Goal: Task Accomplishment & Management: Use online tool/utility

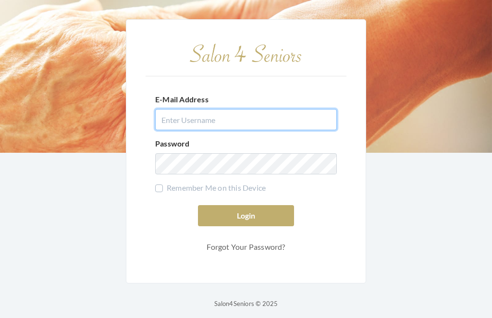
type input "dianewilson229@gmail.com"
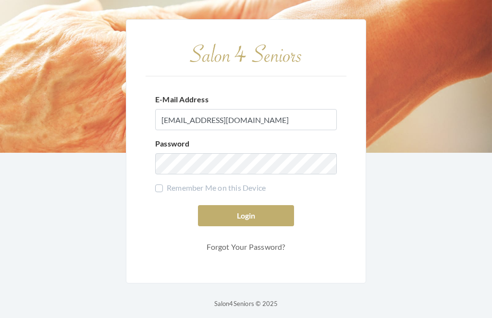
click at [246, 226] on button "Login" at bounding box center [246, 215] width 96 height 21
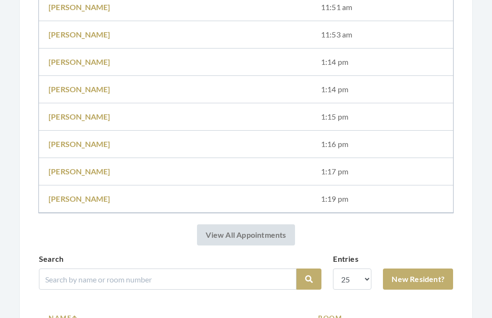
scroll to position [331, 0]
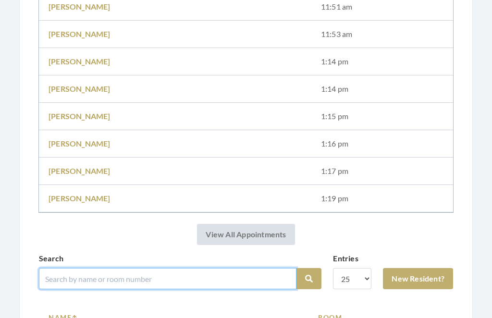
click at [73, 276] on input "search" at bounding box center [167, 278] width 257 height 21
type input "Lacorte"
click at [309, 279] on button "Search" at bounding box center [308, 278] width 25 height 21
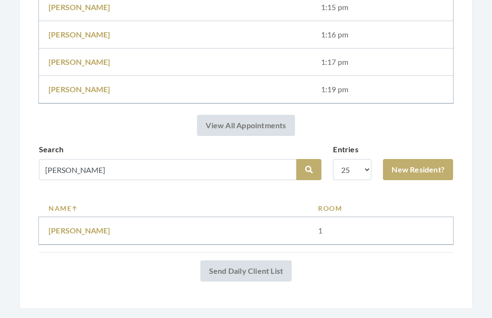
scroll to position [440, 0]
click at [75, 226] on link "JoANN LACORTE" at bounding box center [79, 230] width 62 height 9
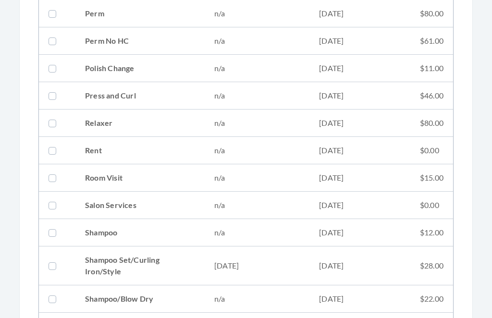
click at [259, 261] on td "10/03/2025" at bounding box center [257, 266] width 105 height 39
checkbox input "true"
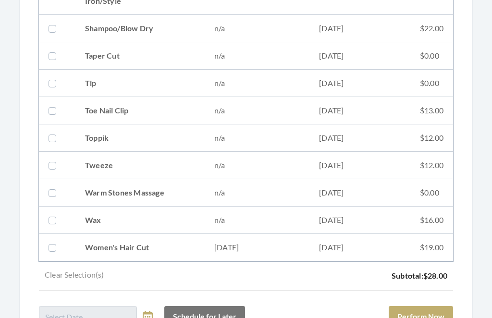
scroll to position [1381, 0]
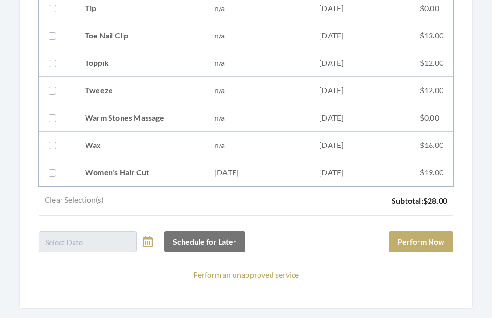
click at [445, 239] on button "Perform Now" at bounding box center [420, 241] width 64 height 21
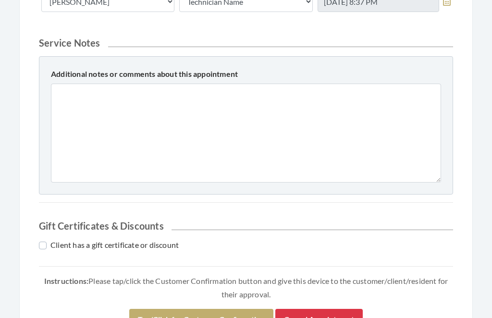
scroll to position [424, 0]
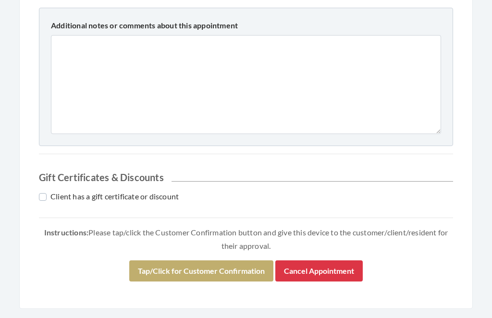
click at [211, 270] on button "Tap/Click for Customer Confirmation" at bounding box center [201, 271] width 144 height 21
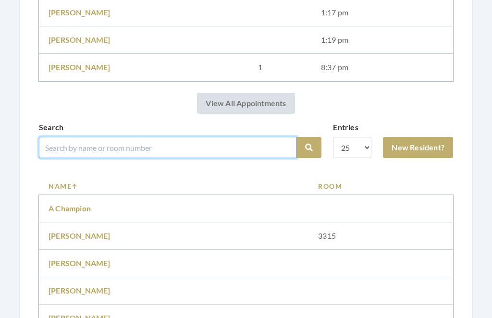
click at [165, 142] on input "search" at bounding box center [167, 147] width 257 height 21
type input "Smith"
click at [309, 147] on button "Search" at bounding box center [308, 147] width 25 height 21
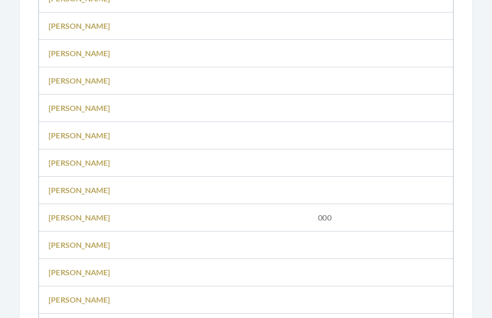
scroll to position [837, 0]
click at [76, 272] on link "Sarah Smith" at bounding box center [79, 271] width 62 height 9
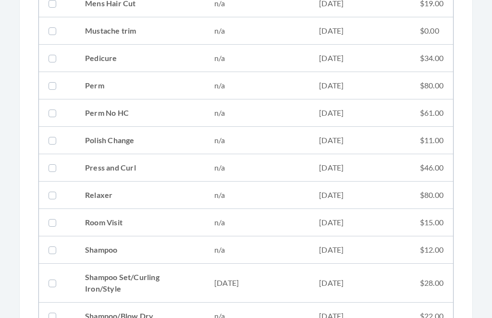
scroll to position [965, 0]
click at [53, 279] on label at bounding box center [54, 283] width 12 height 12
checkbox input "true"
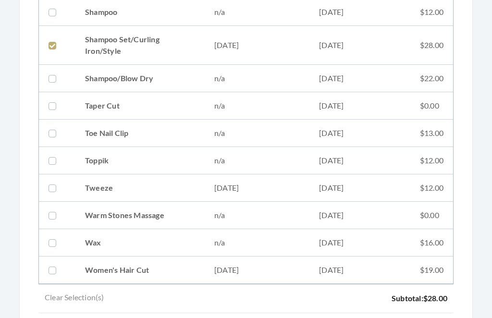
scroll to position [1299, 0]
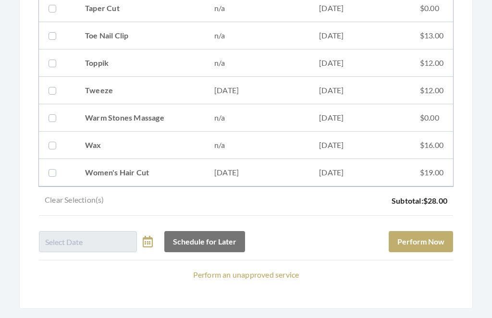
click at [437, 235] on button "Perform Now" at bounding box center [420, 241] width 64 height 21
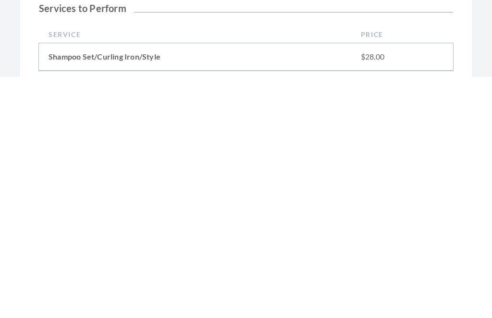
scroll to position [424, 0]
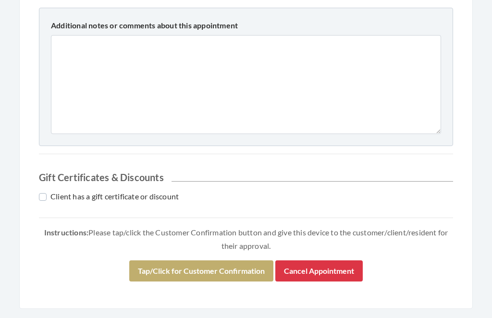
click at [208, 267] on button "Tap/Click for Customer Confirmation" at bounding box center [201, 271] width 144 height 21
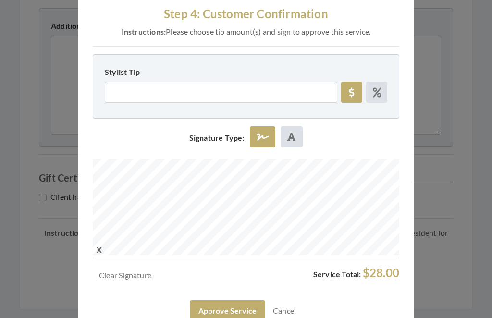
scroll to position [21, 0]
click at [231, 315] on button "Approve Service" at bounding box center [227, 311] width 75 height 21
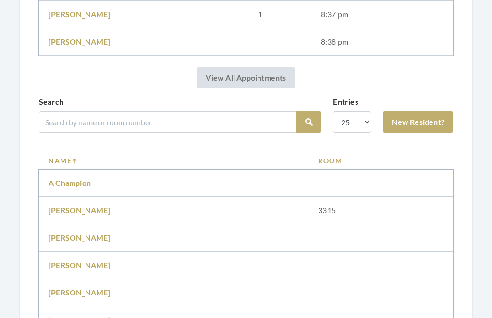
scroll to position [536, 0]
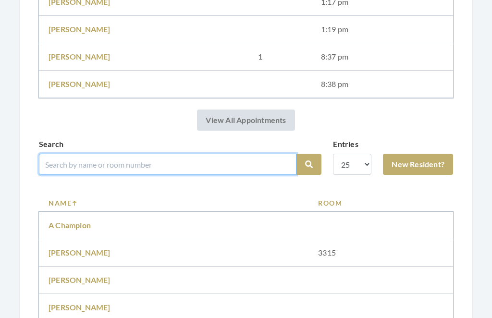
click at [218, 166] on input "search" at bounding box center [167, 164] width 257 height 21
type input "Wald"
click at [309, 164] on button "Search" at bounding box center [308, 164] width 25 height 21
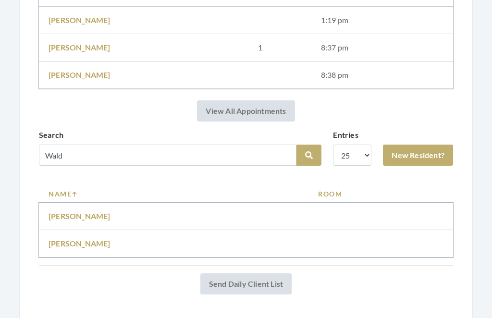
scroll to position [488, 0]
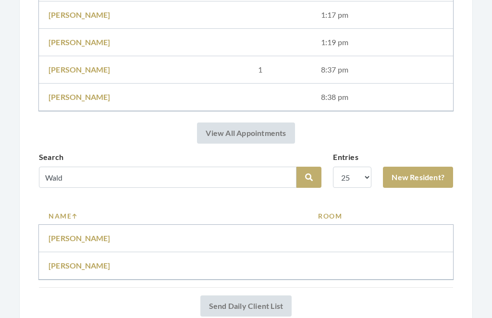
click at [68, 236] on link "Jean Waldman" at bounding box center [79, 237] width 62 height 9
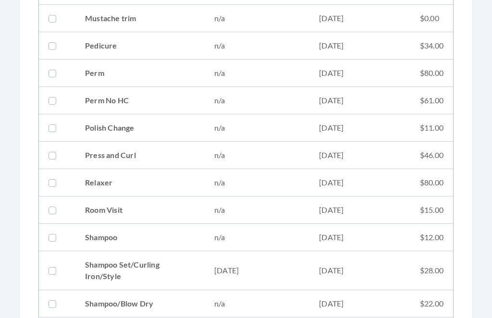
scroll to position [977, 0]
click at [407, 269] on td "03/11/2024" at bounding box center [359, 270] width 101 height 39
checkbox input "true"
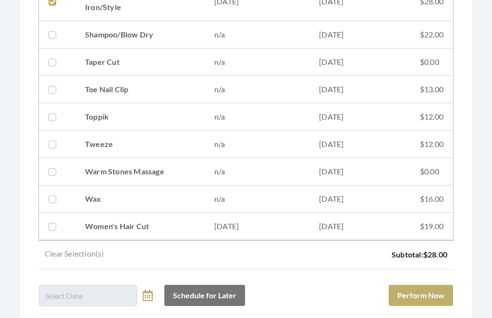
scroll to position [1299, 0]
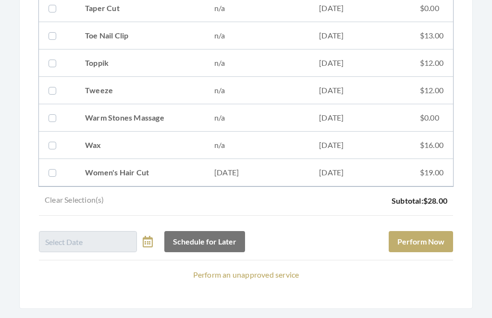
click at [430, 241] on button "Perform Now" at bounding box center [420, 241] width 64 height 21
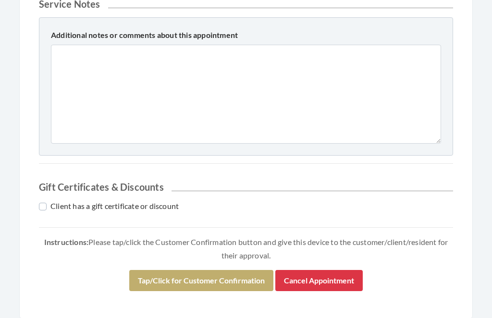
scroll to position [424, 0]
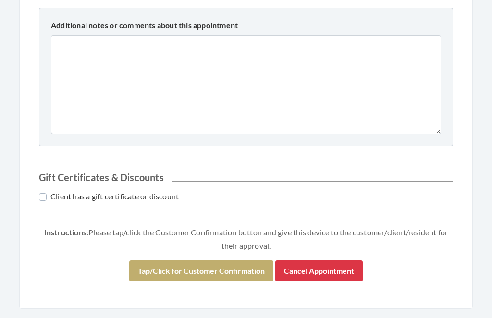
click at [228, 268] on button "Tap/Click for Customer Confirmation" at bounding box center [201, 271] width 144 height 21
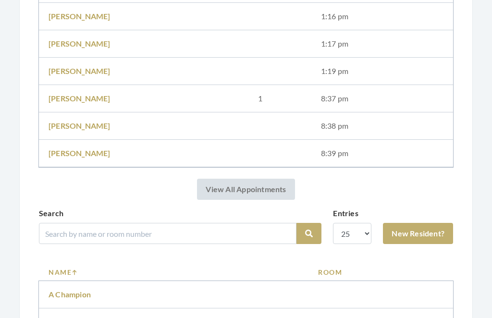
scroll to position [494, 0]
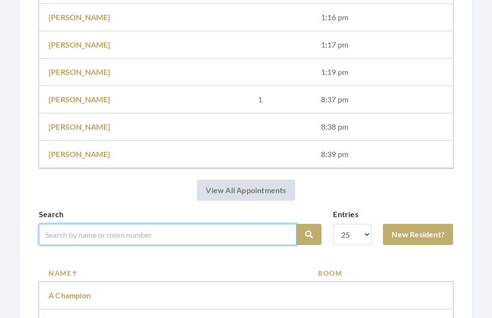
click at [66, 233] on input "search" at bounding box center [167, 234] width 257 height 21
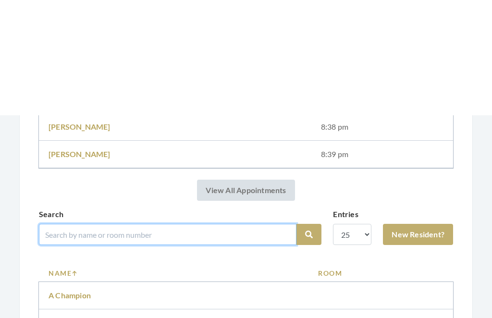
scroll to position [607, 0]
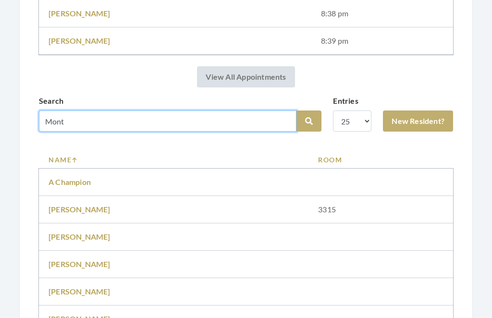
type input "Mont"
click at [309, 121] on button "Search" at bounding box center [308, 120] width 25 height 21
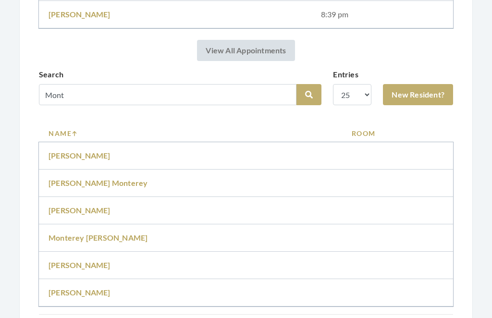
scroll to position [598, 0]
click at [61, 260] on link "[PERSON_NAME]" at bounding box center [79, 264] width 62 height 9
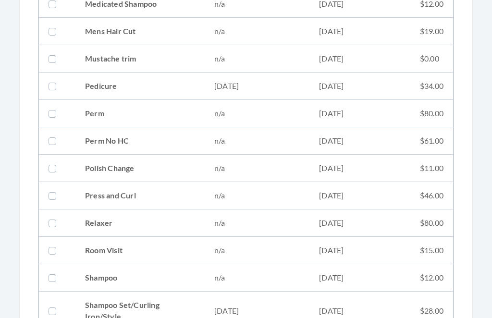
scroll to position [937, 0]
click at [400, 317] on td "09/17/2025" at bounding box center [359, 310] width 101 height 39
checkbox input "true"
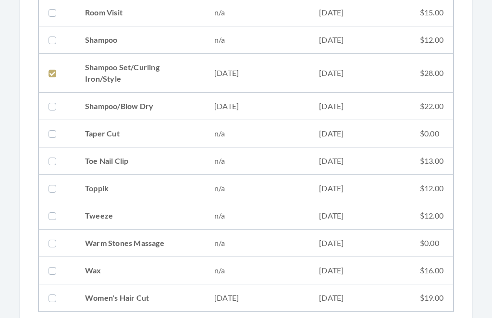
scroll to position [1299, 0]
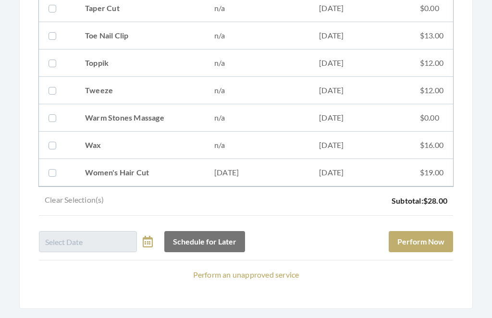
click at [423, 241] on button "Perform Now" at bounding box center [420, 241] width 64 height 21
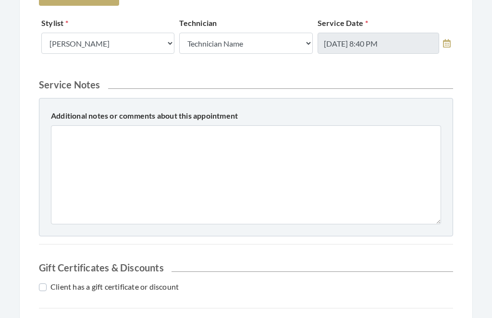
scroll to position [424, 0]
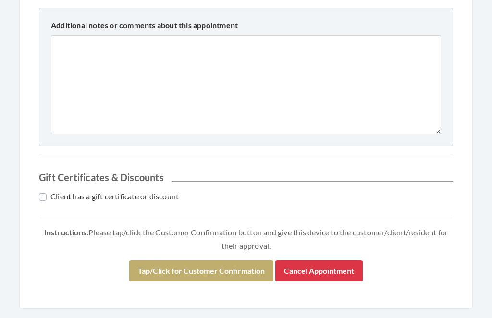
click at [165, 274] on button "Tap/Click for Customer Confirmation" at bounding box center [201, 271] width 144 height 21
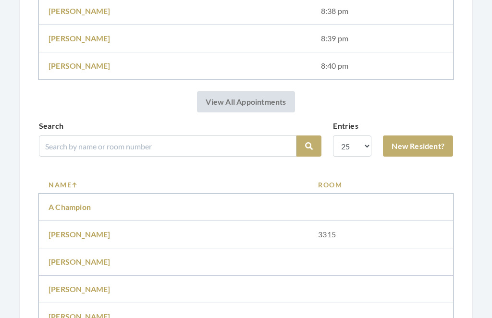
scroll to position [613, 0]
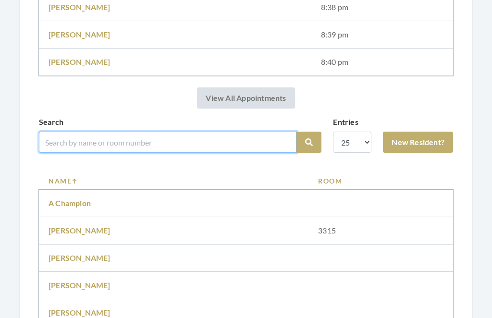
click at [86, 136] on input "search" at bounding box center [167, 142] width 257 height 21
type input "Wheel"
click at [309, 142] on button "Search" at bounding box center [308, 142] width 25 height 21
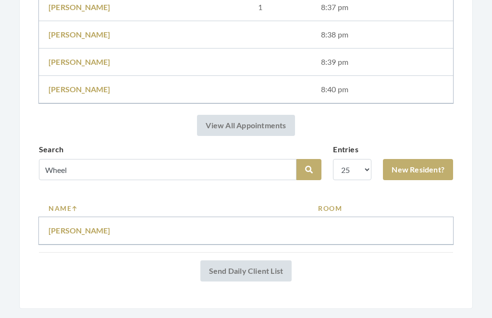
scroll to position [550, 0]
click at [68, 230] on link "Pamela Wheeler" at bounding box center [79, 230] width 62 height 9
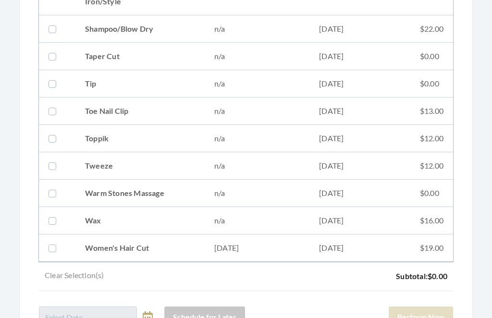
scroll to position [1367, 0]
click at [425, 248] on td "$19.00" at bounding box center [431, 247] width 43 height 27
checkbox input "true"
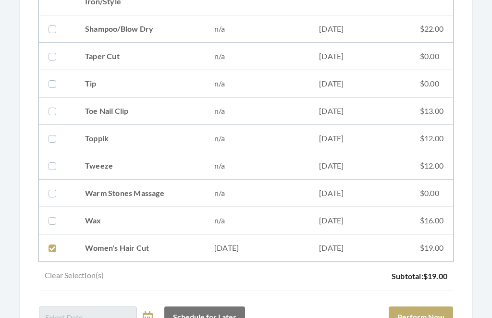
click at [423, 317] on button "Perform Now" at bounding box center [420, 316] width 64 height 21
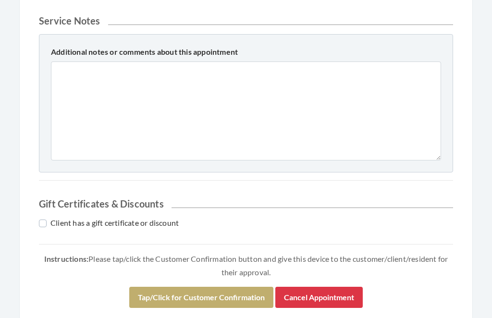
scroll to position [485, 0]
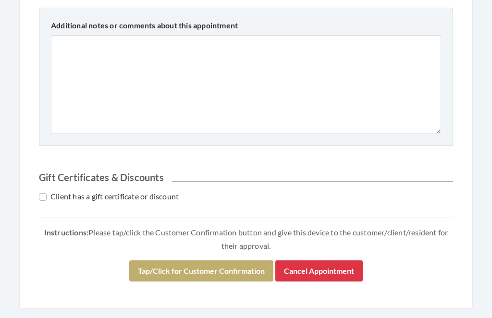
click at [230, 271] on button "Tap/Click for Customer Confirmation" at bounding box center [201, 271] width 144 height 21
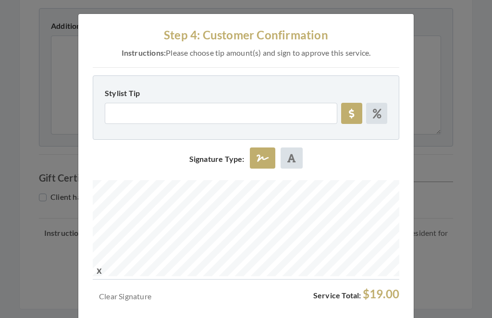
click at [375, 110] on icon at bounding box center [377, 114] width 9 height 10
radio input "true"
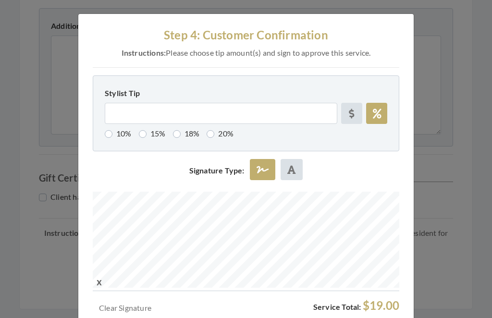
click at [154, 134] on label "15%" at bounding box center [152, 134] width 27 height 12
radio input "true"
type input "15"
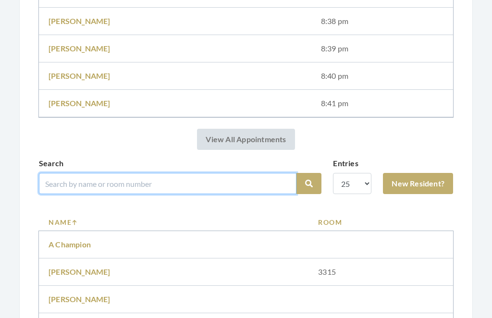
click at [74, 178] on input "search" at bounding box center [167, 183] width 257 height 21
type input "[PERSON_NAME]"
click at [309, 183] on button "Search" at bounding box center [308, 183] width 25 height 21
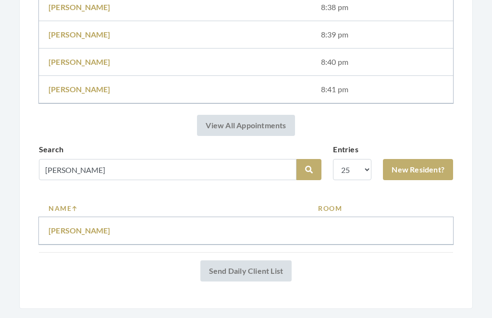
scroll to position [577, 0]
click at [69, 226] on link "[PERSON_NAME]" at bounding box center [79, 230] width 62 height 9
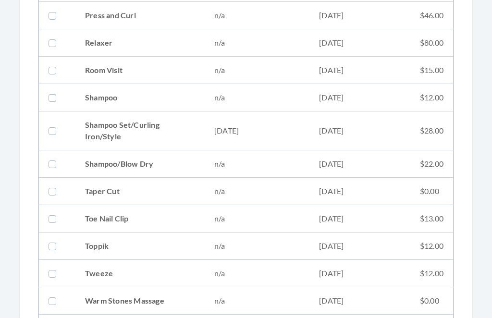
scroll to position [1115, 0]
click at [361, 129] on td "09/17/2025" at bounding box center [359, 132] width 101 height 39
checkbox input "true"
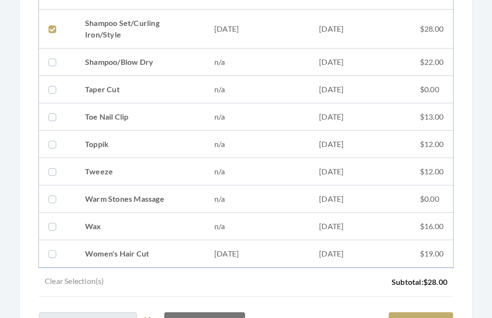
scroll to position [1299, 0]
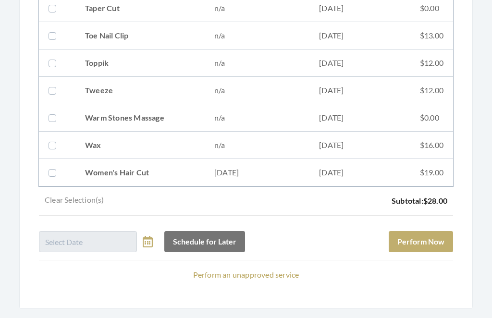
click at [427, 243] on button "Perform Now" at bounding box center [420, 241] width 64 height 21
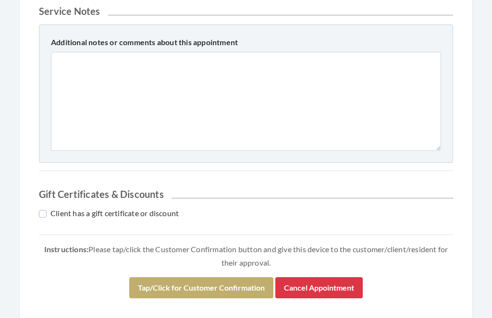
scroll to position [424, 0]
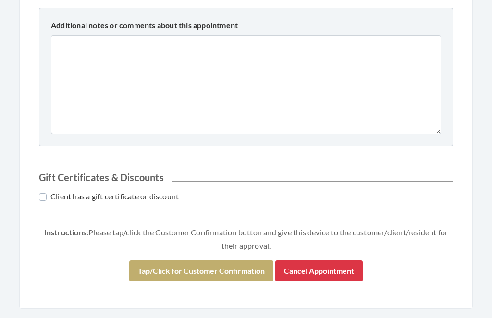
click at [217, 261] on button "Tap/Click for Customer Confirmation" at bounding box center [201, 271] width 144 height 21
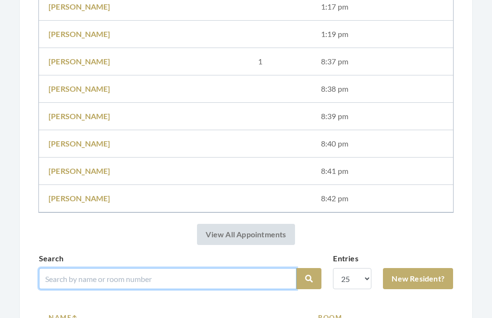
click at [79, 273] on input "search" at bounding box center [167, 278] width 257 height 21
type input "Parson"
click at [309, 279] on button "Search" at bounding box center [308, 278] width 25 height 21
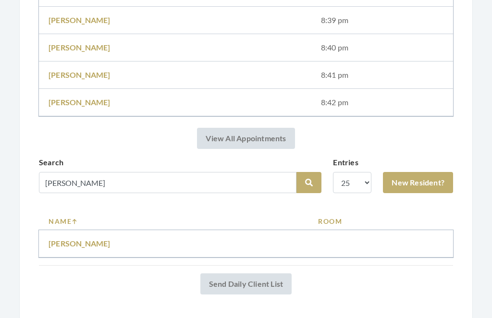
scroll to position [592, 0]
click at [67, 246] on link "[PERSON_NAME]" at bounding box center [79, 243] width 62 height 9
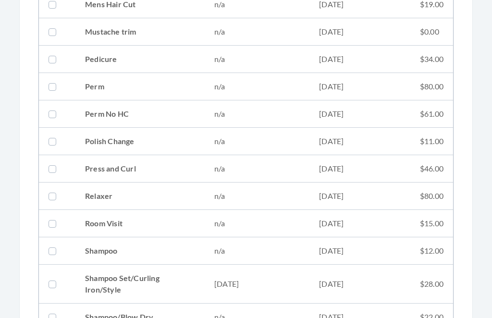
click at [404, 289] on td "09/17/2025" at bounding box center [359, 284] width 101 height 39
checkbox input "true"
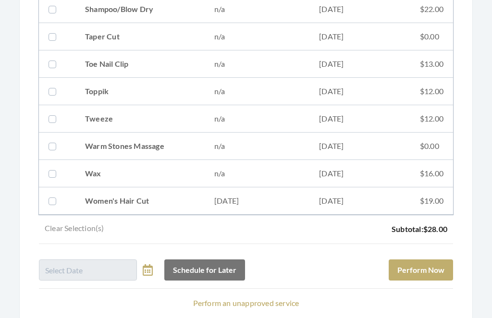
scroll to position [1299, 0]
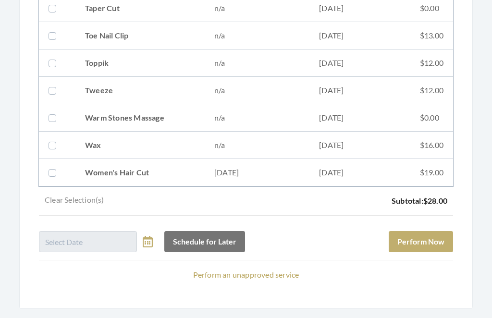
click at [427, 240] on button "Perform Now" at bounding box center [420, 241] width 64 height 21
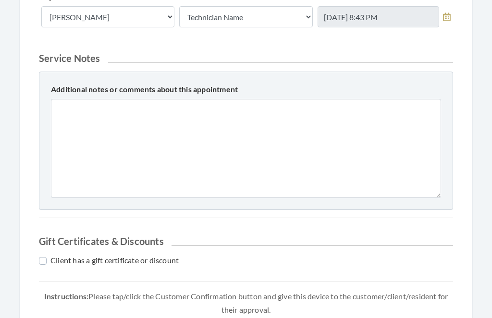
scroll to position [424, 0]
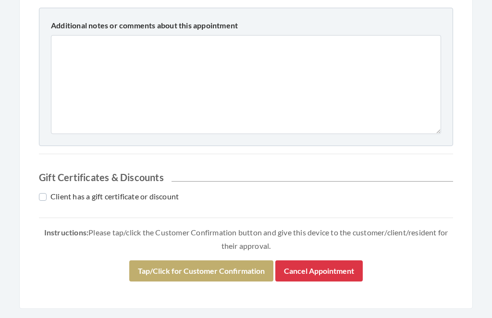
click at [220, 265] on button "Tap/Click for Customer Confirmation" at bounding box center [201, 271] width 144 height 21
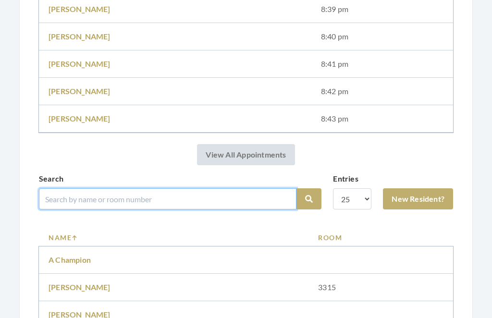
click at [81, 199] on input "search" at bounding box center [167, 198] width 257 height 21
type input "Riley"
click at [309, 199] on button "Search" at bounding box center [308, 199] width 25 height 21
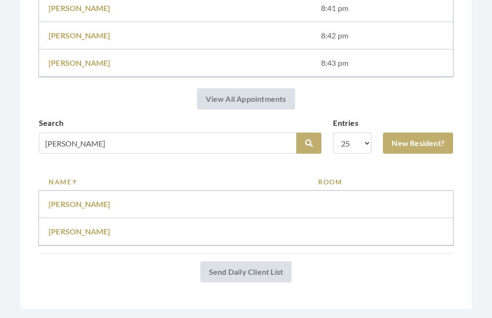
scroll to position [659, 0]
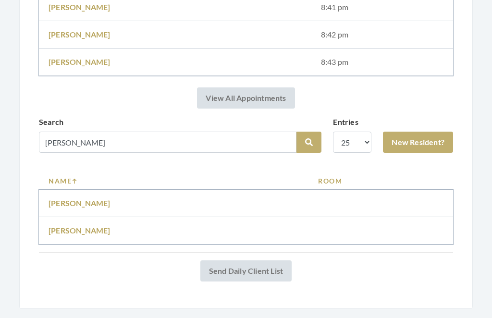
click at [67, 195] on td "[PERSON_NAME]" at bounding box center [173, 203] width 269 height 27
click at [59, 207] on link "[PERSON_NAME]" at bounding box center [79, 203] width 62 height 9
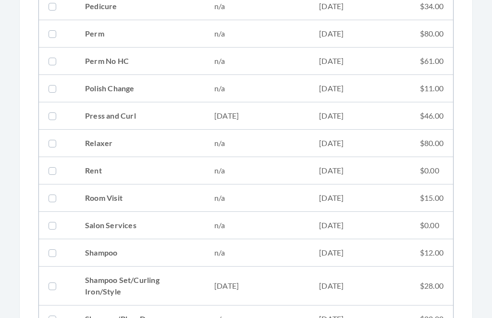
scroll to position [1017, 0]
click at [427, 292] on td "$28.00" at bounding box center [431, 285] width 43 height 39
checkbox input "true"
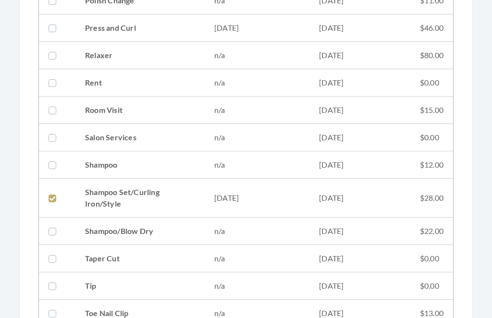
scroll to position [1381, 0]
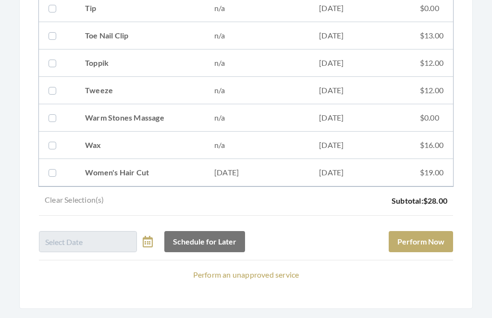
click at [424, 249] on button "Perform Now" at bounding box center [420, 241] width 64 height 21
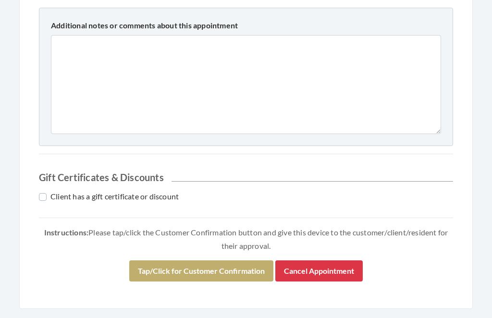
click at [224, 266] on button "Tap/Click for Customer Confirmation" at bounding box center [201, 271] width 144 height 21
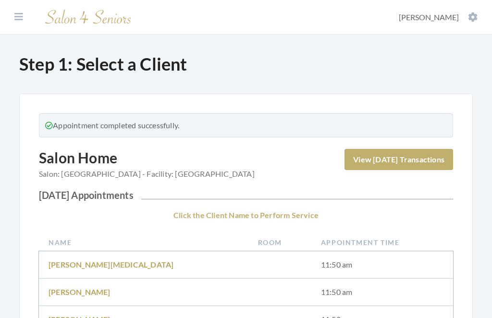
click at [468, 13] on icon at bounding box center [473, 17] width 10 height 10
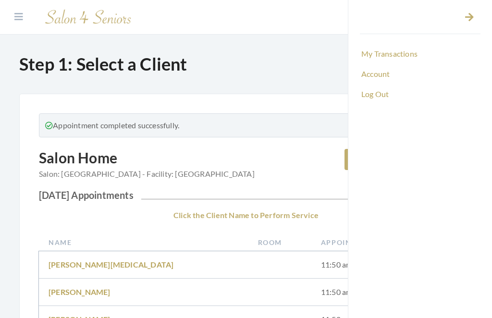
click at [374, 96] on link "Log Out" at bounding box center [420, 94] width 121 height 16
